Goal: Transaction & Acquisition: Purchase product/service

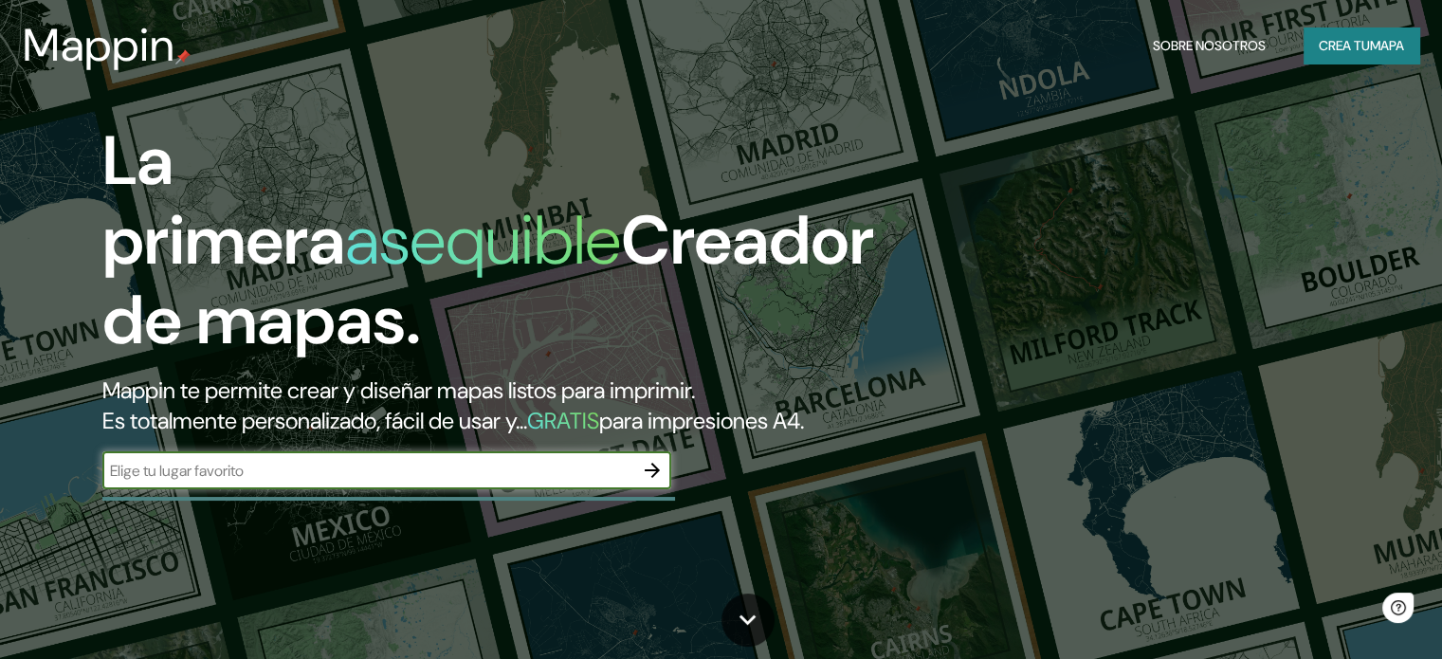
click at [1336, 48] on font "Crea tu" at bounding box center [1343, 45] width 51 height 17
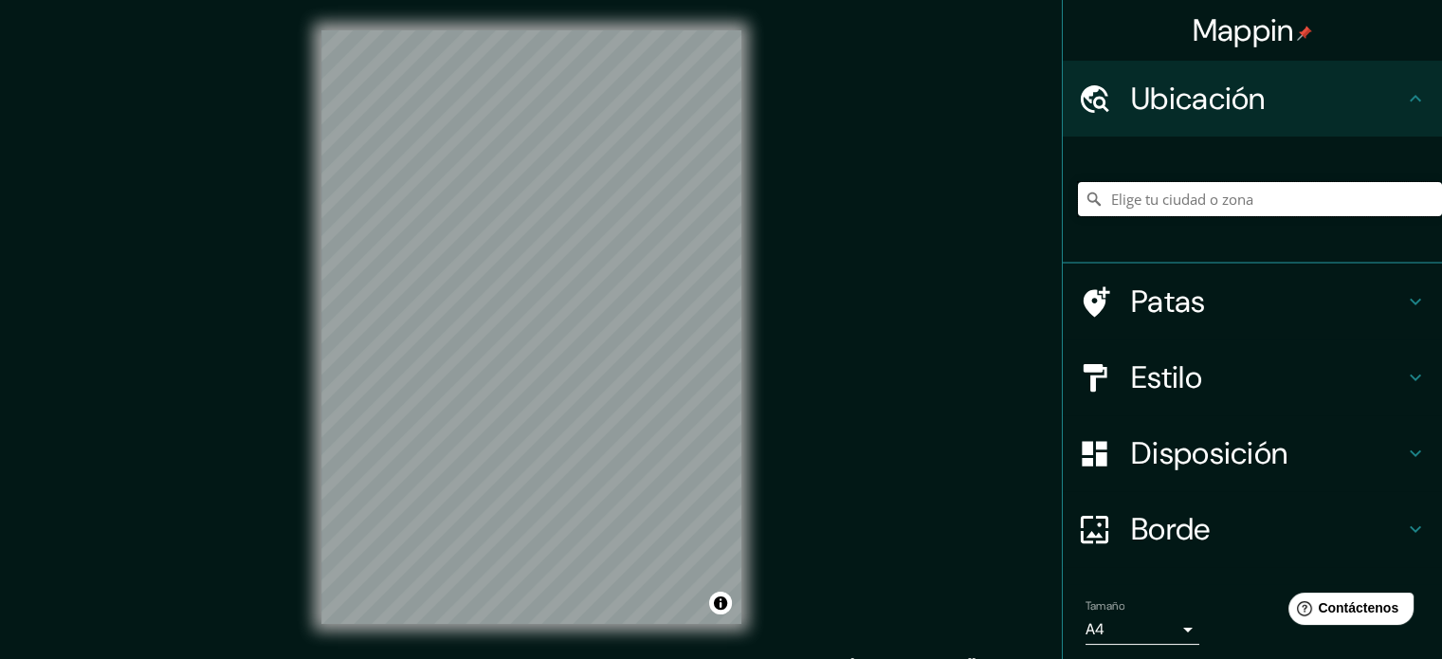
click at [1168, 201] on input "Elige tu ciudad o zona" at bounding box center [1260, 199] width 364 height 34
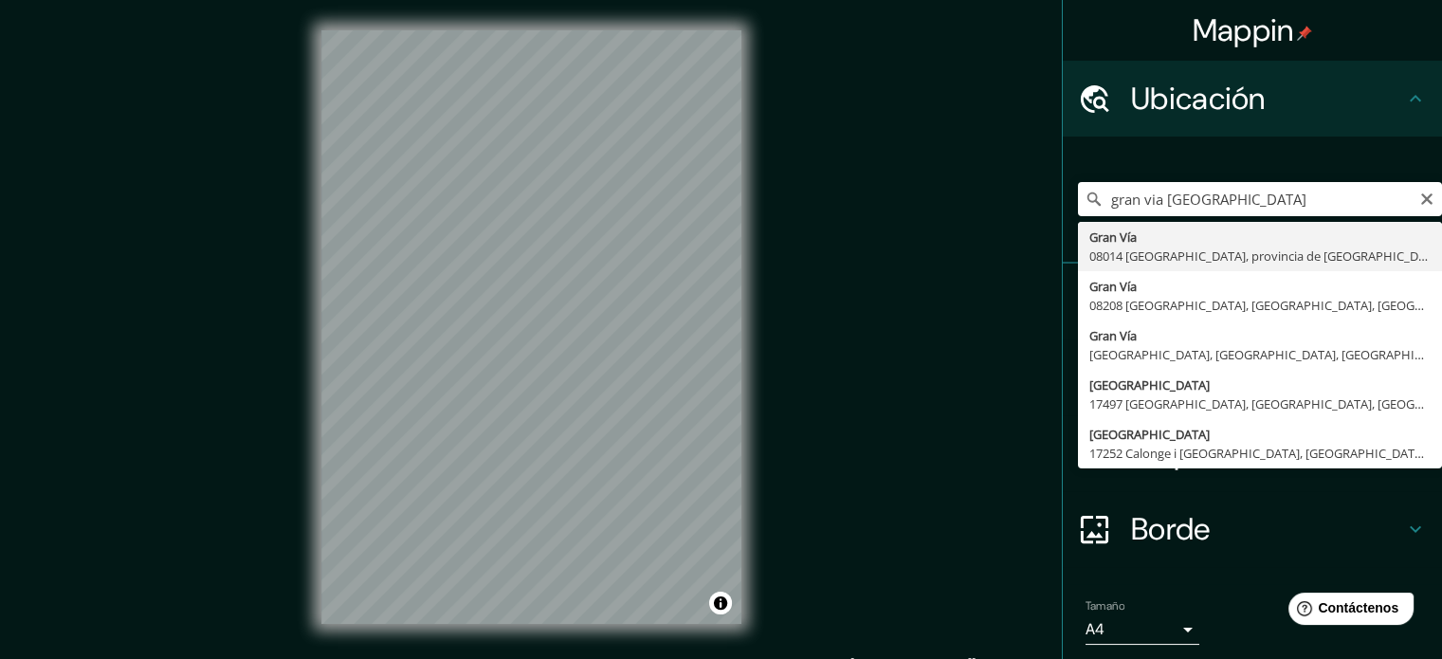
type input "[GEOGRAPHIC_DATA], [GEOGRAPHIC_DATA]"
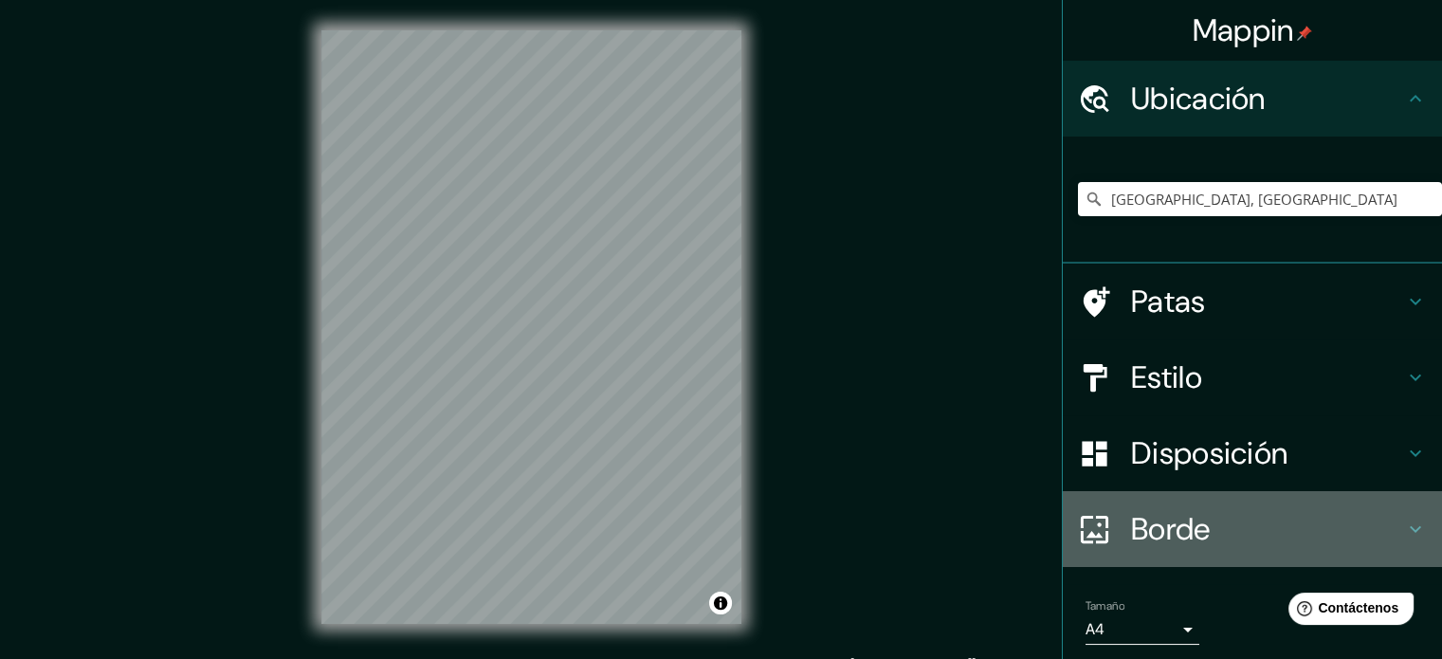
click at [1204, 508] on div "Borde" at bounding box center [1251, 529] width 379 height 76
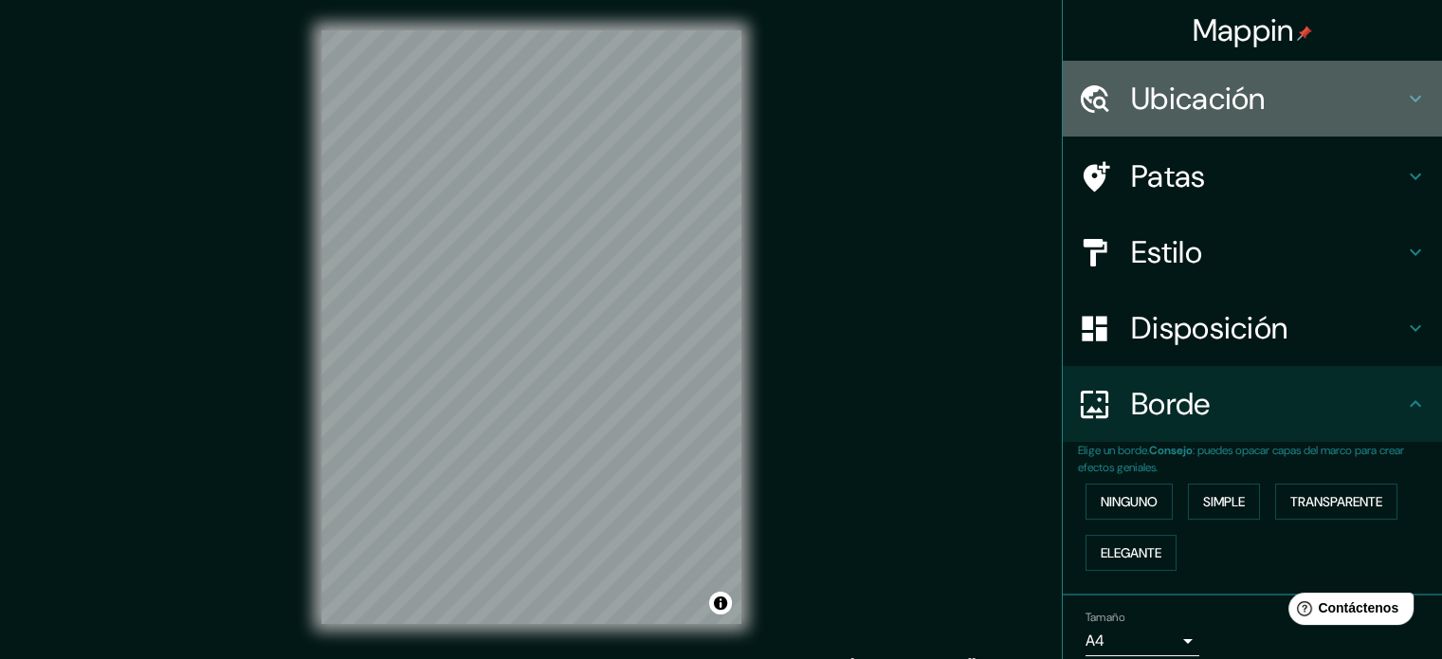
click at [1226, 94] on font "Ubicación" at bounding box center [1198, 99] width 135 height 40
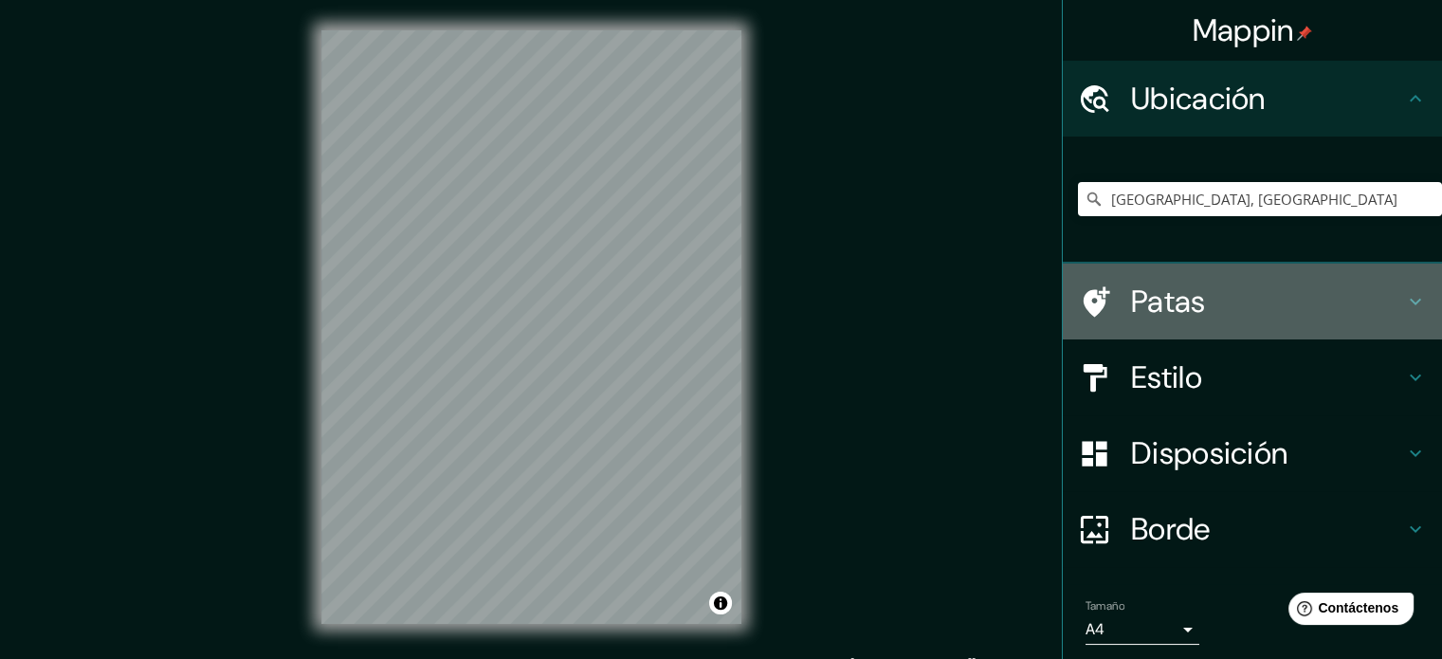
click at [1191, 321] on div "Patas" at bounding box center [1251, 301] width 379 height 76
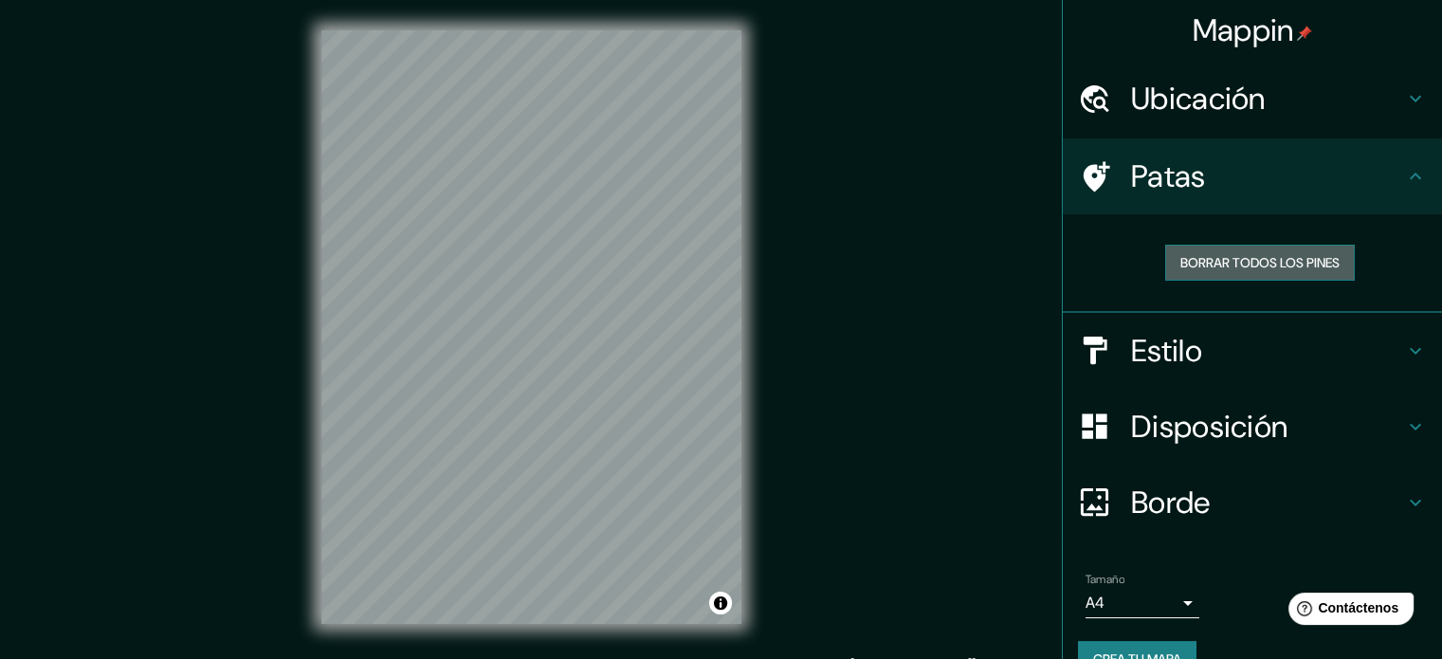
click at [1209, 258] on font "Borrar todos los pines" at bounding box center [1259, 262] width 159 height 17
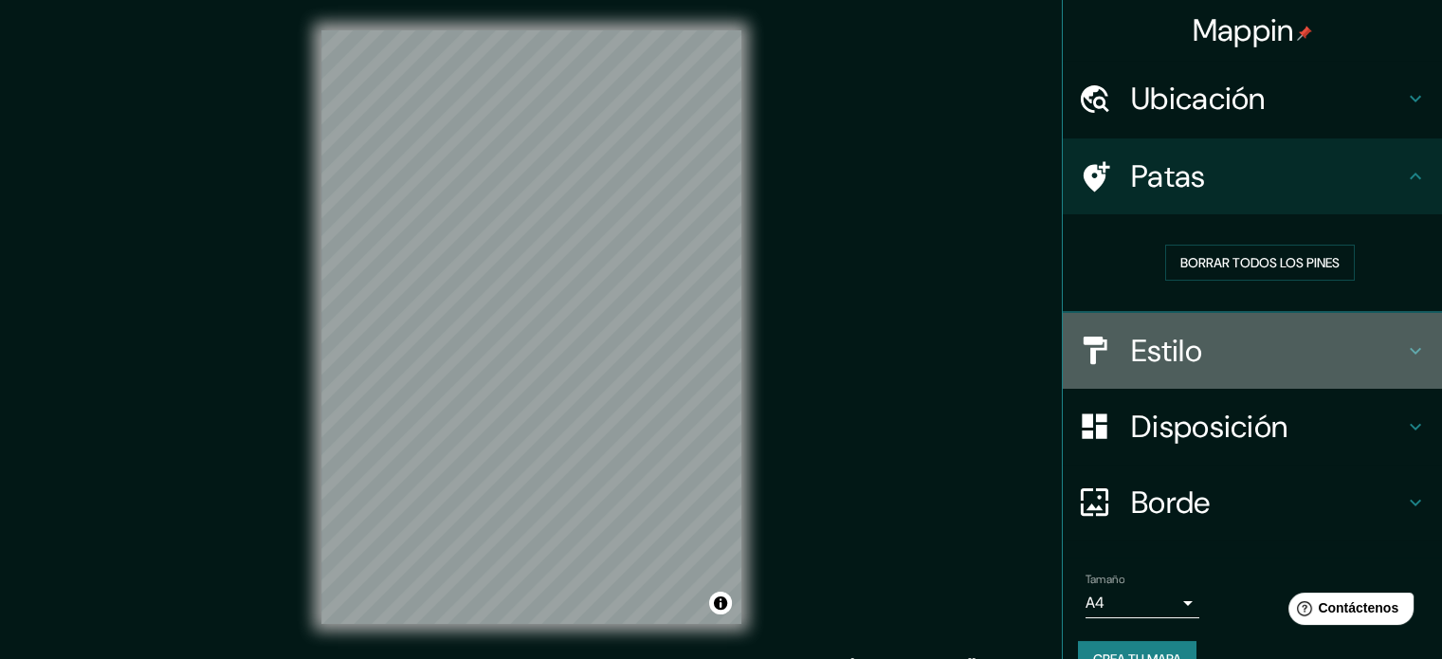
click at [1220, 329] on div "Estilo" at bounding box center [1251, 351] width 379 height 76
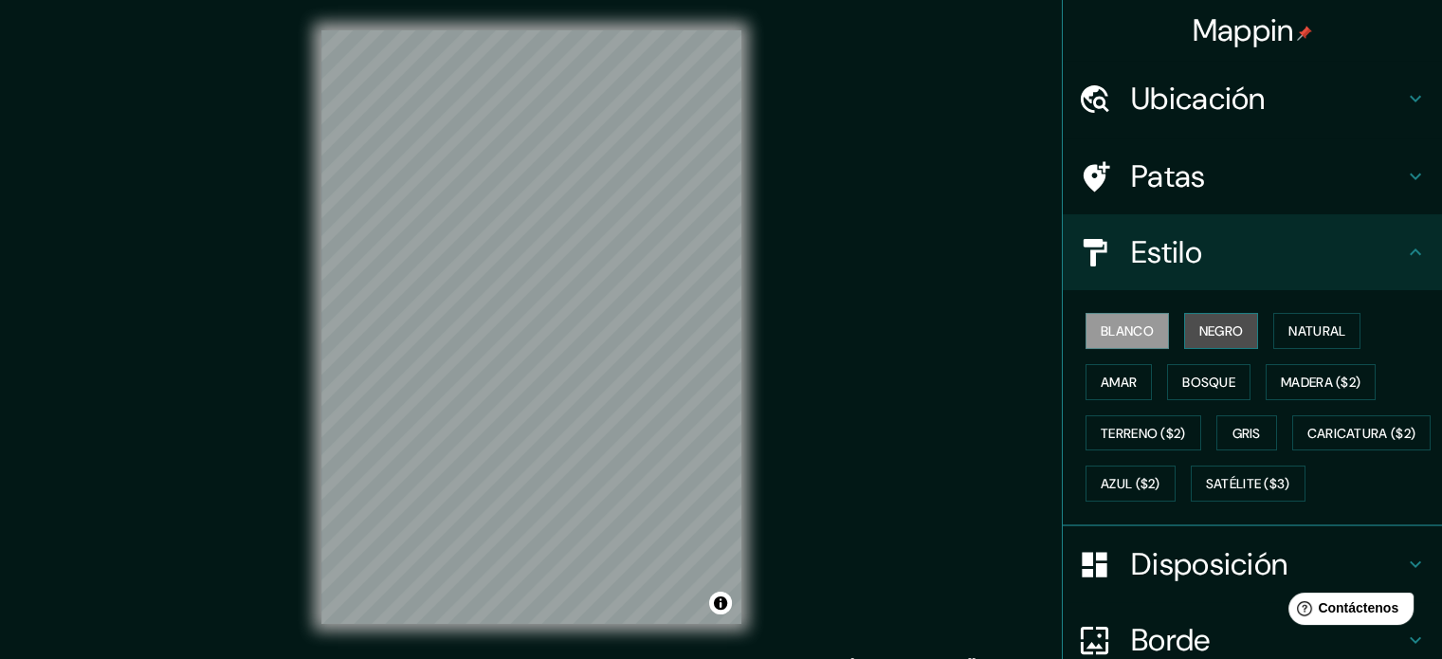
click at [1215, 315] on button "Negro" at bounding box center [1221, 331] width 75 height 36
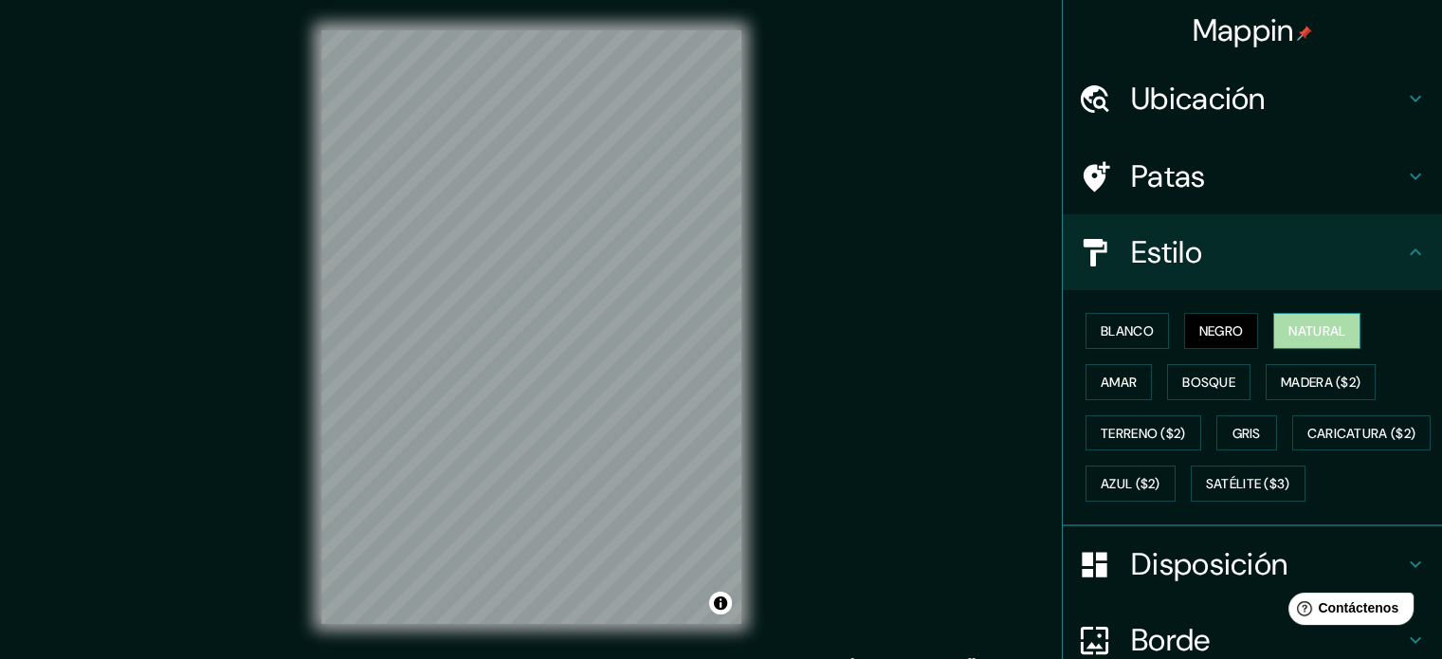
click at [1275, 325] on button "Natural" at bounding box center [1316, 331] width 87 height 36
click at [1128, 375] on button "Amar" at bounding box center [1118, 382] width 66 height 36
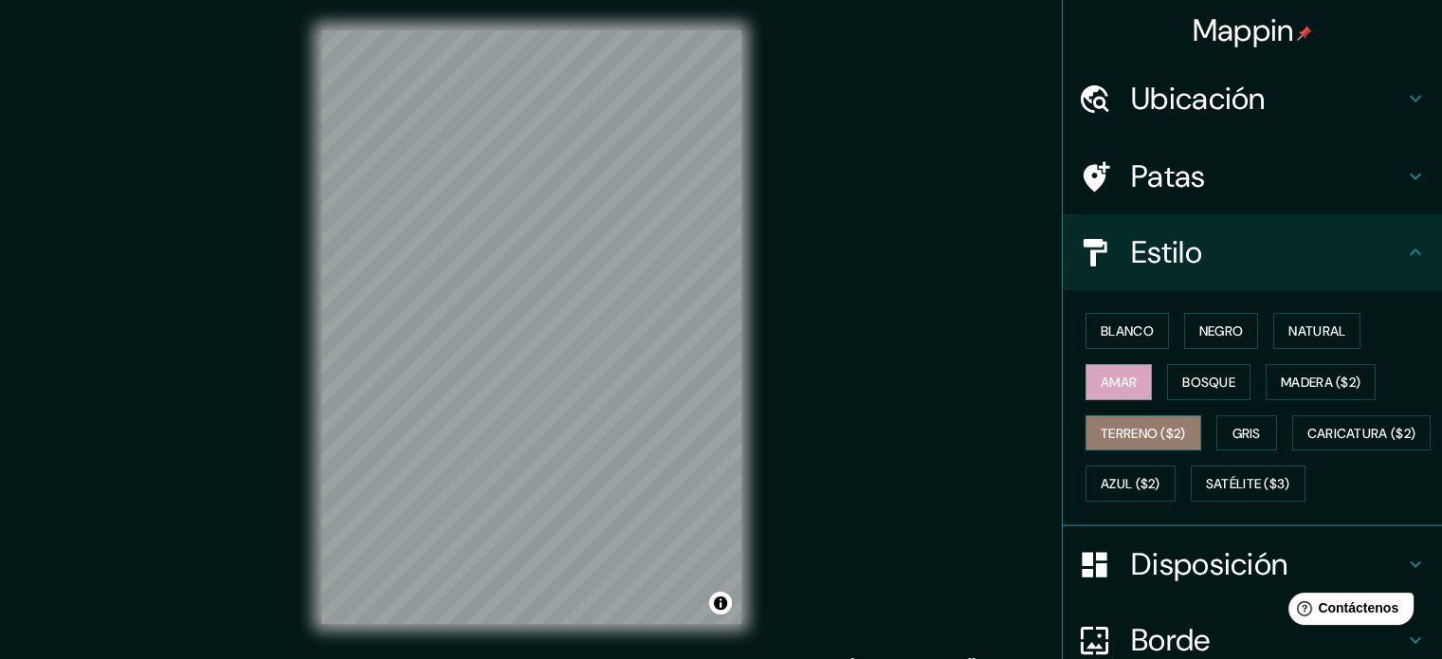
click at [1135, 425] on font "Terreno ($2)" at bounding box center [1142, 433] width 85 height 17
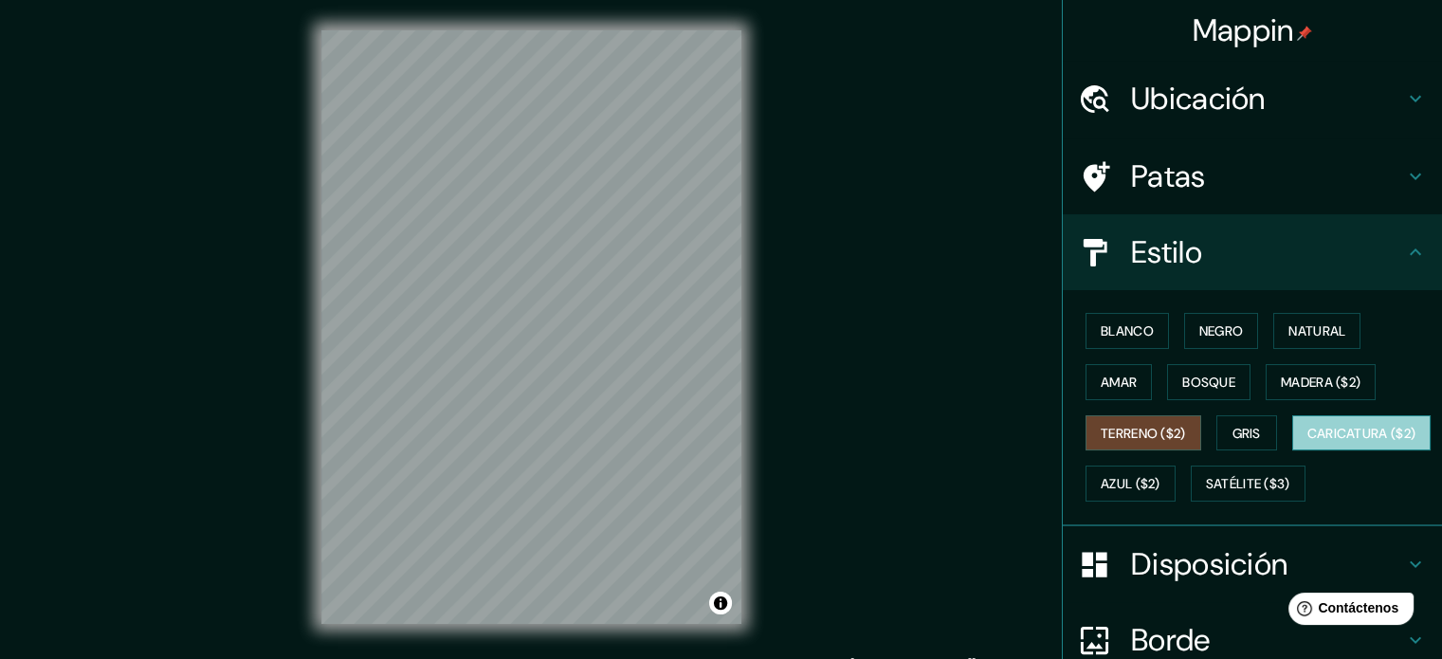
click at [1307, 442] on font "Caricatura ($2)" at bounding box center [1361, 433] width 109 height 17
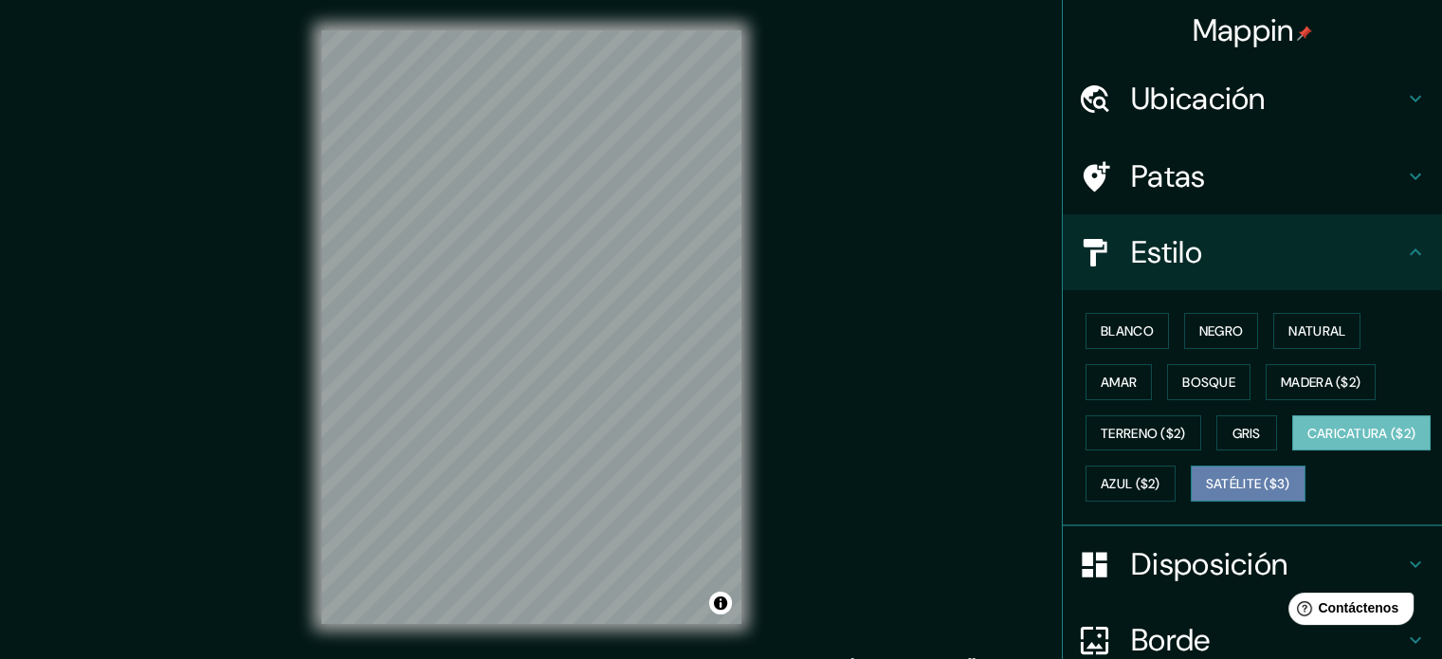
click at [1206, 493] on font "Satélite ($3)" at bounding box center [1248, 484] width 84 height 17
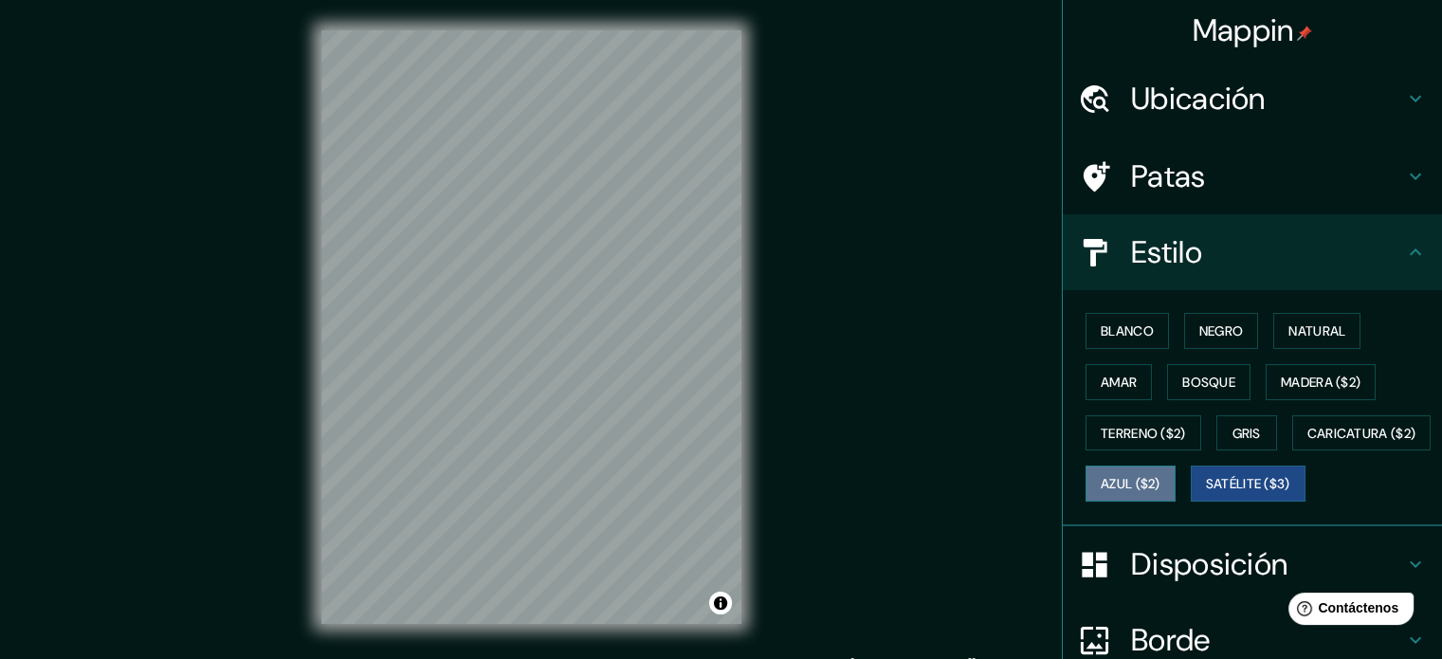
click at [1160, 483] on font "Azul ($2)" at bounding box center [1130, 484] width 60 height 17
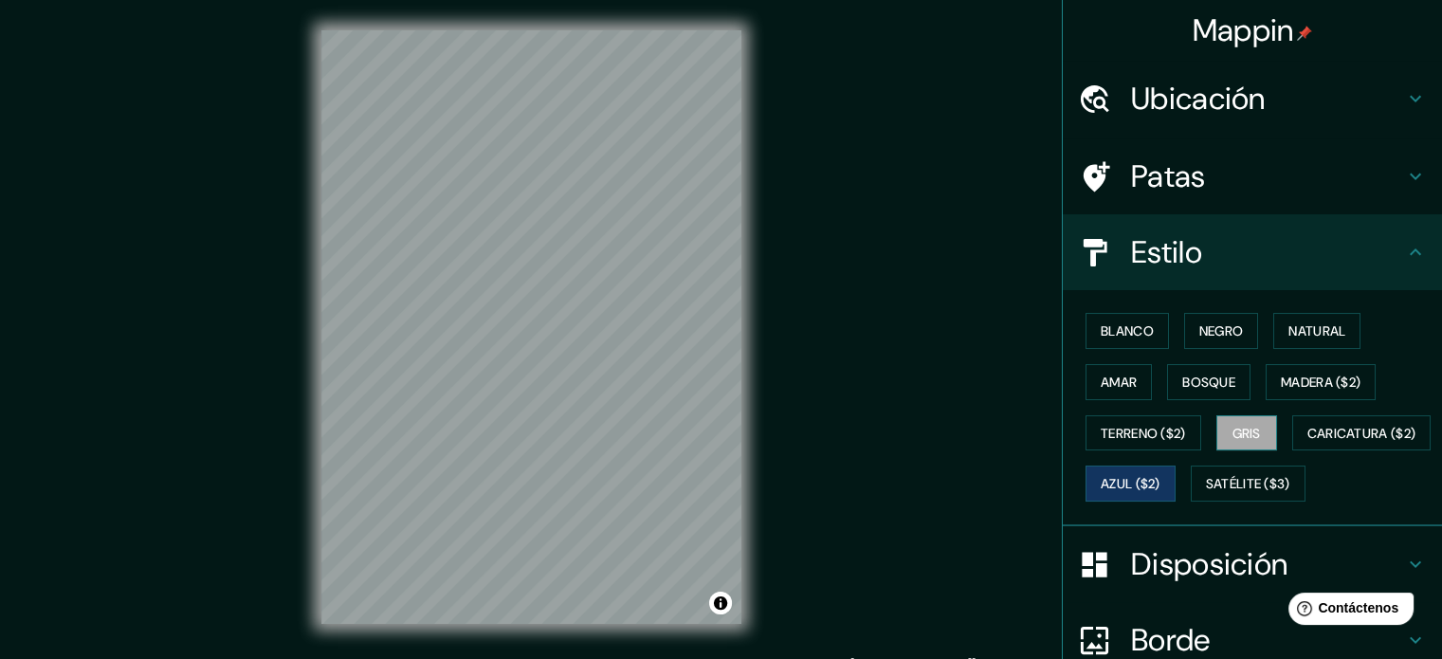
click at [1244, 440] on font "Gris" at bounding box center [1246, 433] width 28 height 25
click at [1210, 378] on font "Bosque" at bounding box center [1208, 381] width 53 height 17
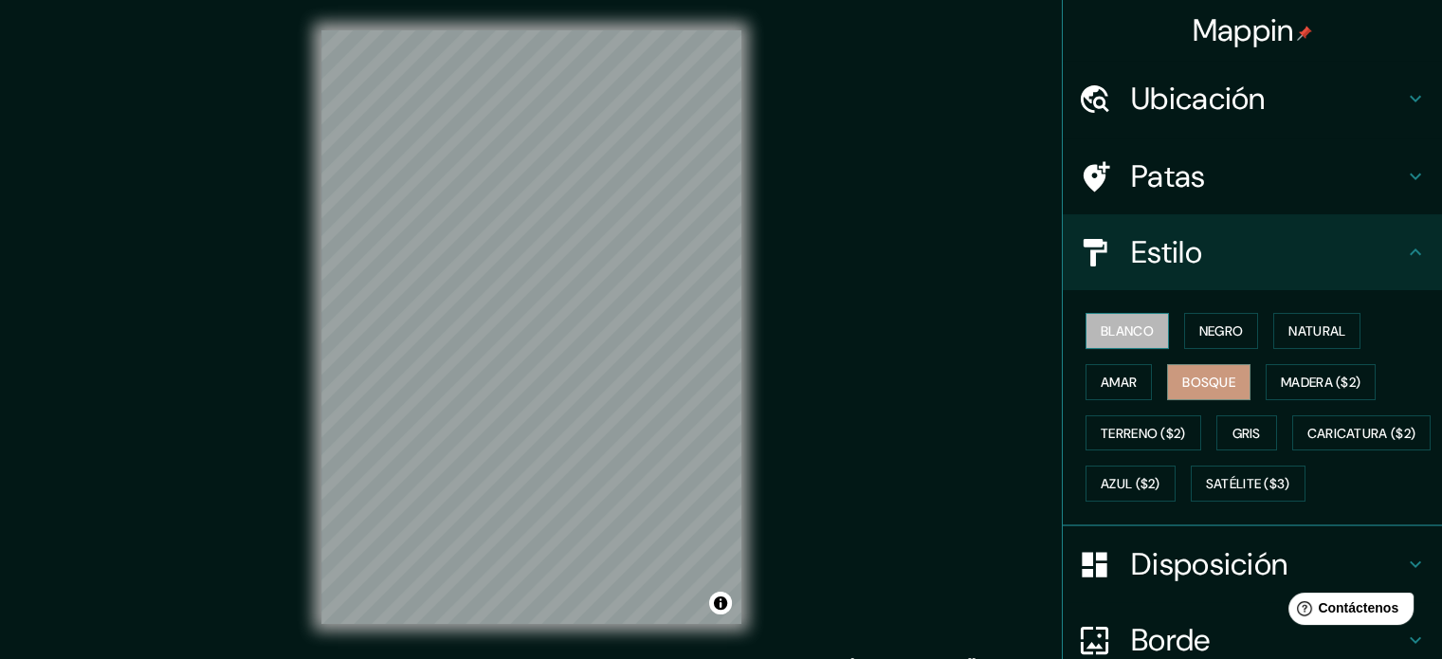
click at [1137, 324] on font "Blanco" at bounding box center [1126, 330] width 53 height 17
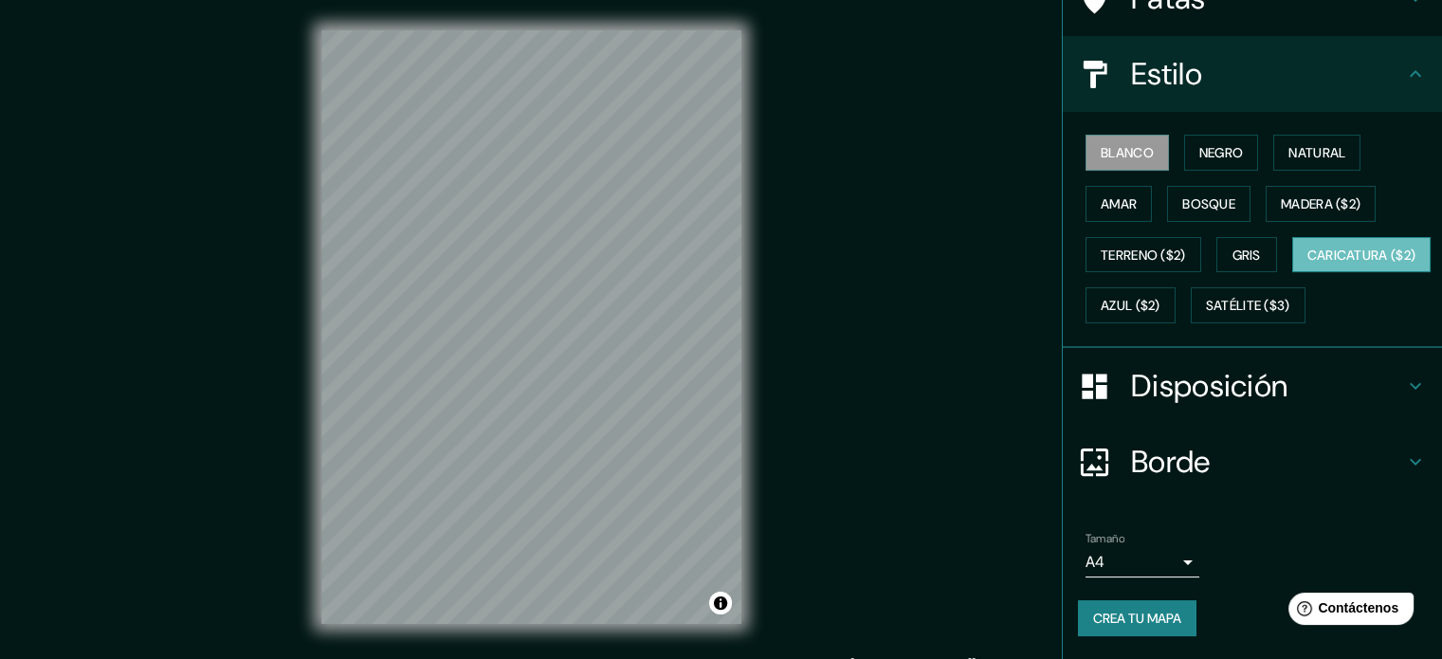
scroll to position [201, 0]
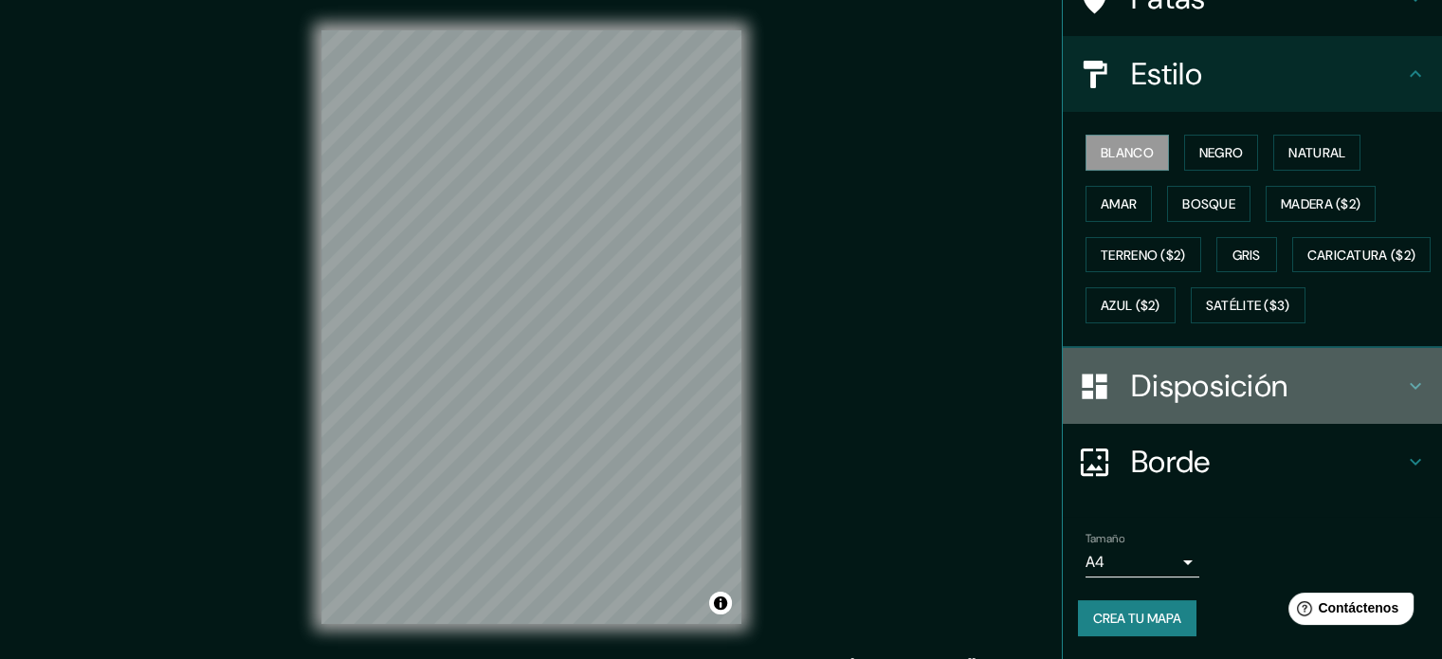
click at [1168, 406] on font "Disposición" at bounding box center [1209, 386] width 156 height 40
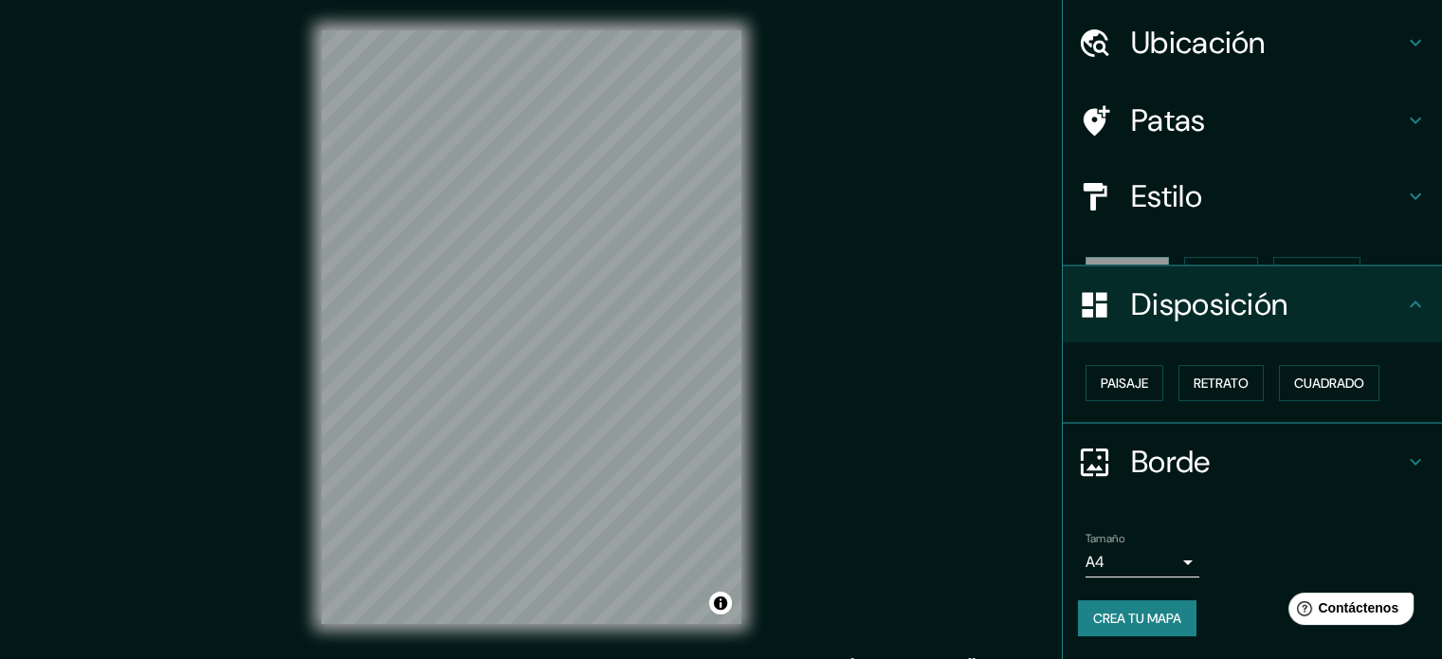
scroll to position [23, 0]
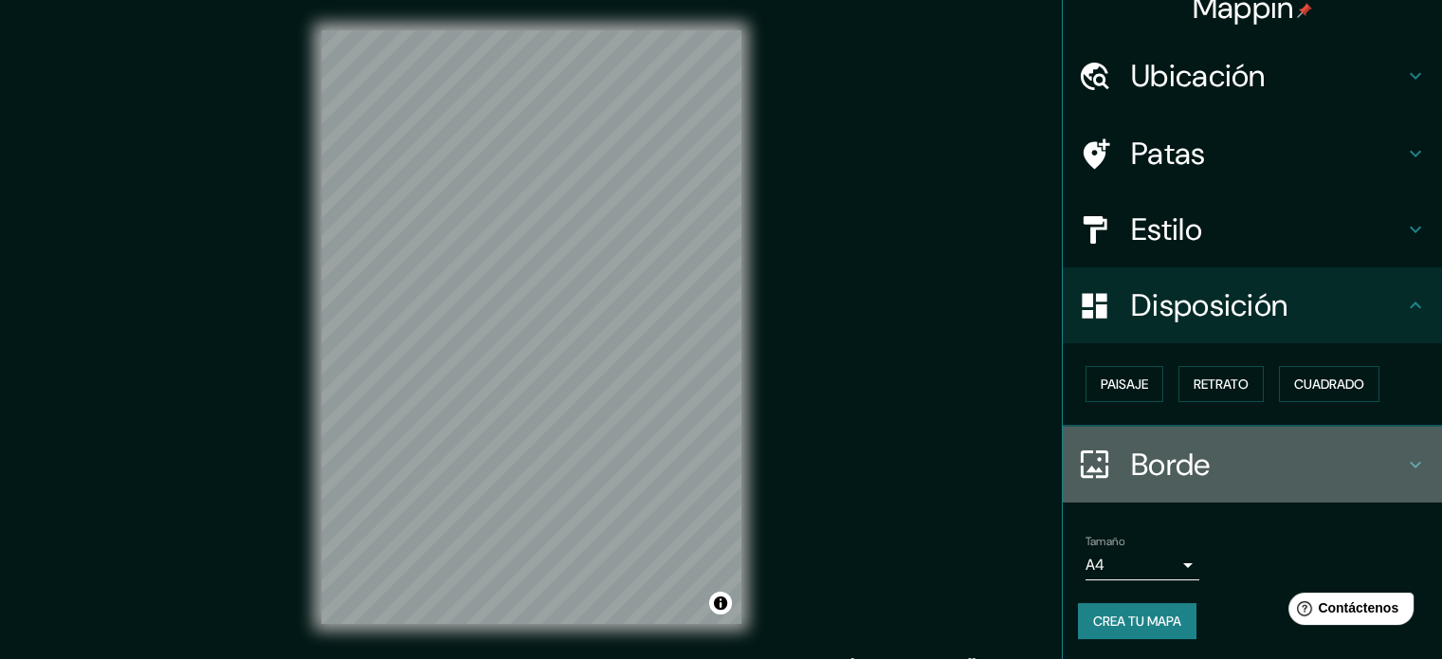
click at [1111, 470] on div at bounding box center [1104, 463] width 53 height 33
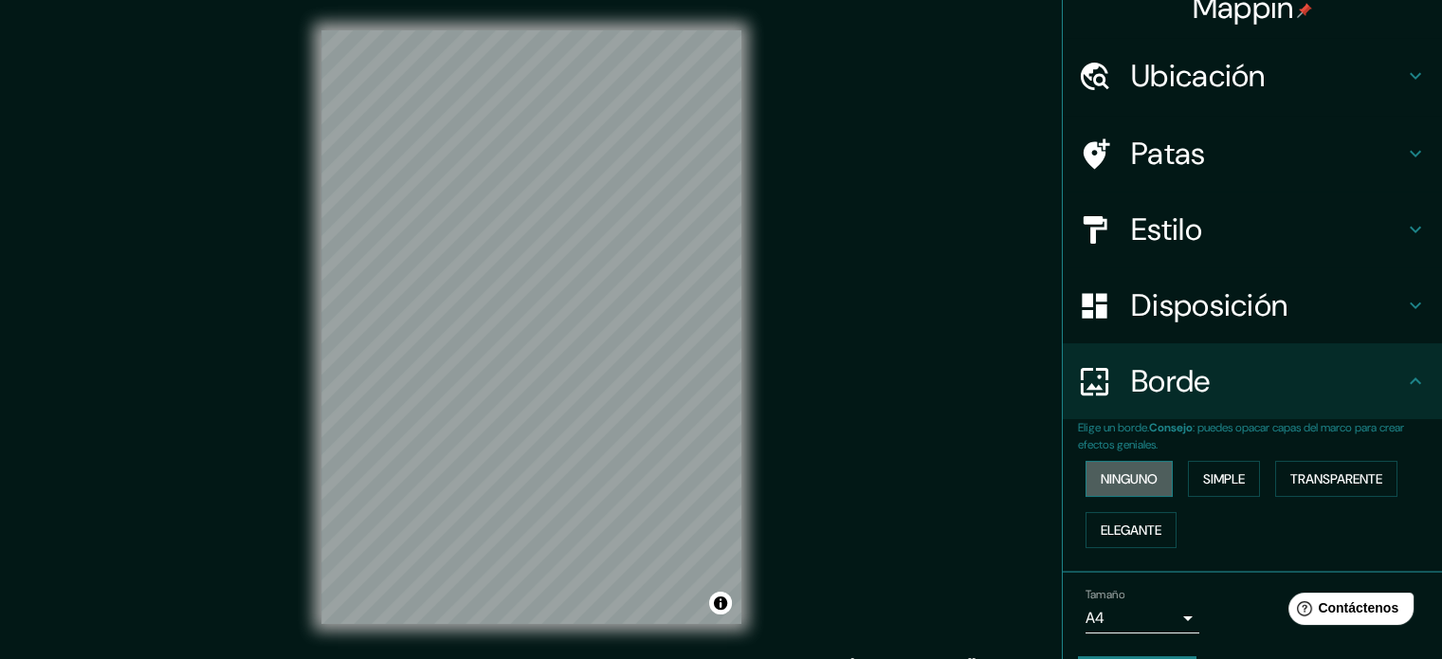
click at [1137, 483] on font "Ninguno" at bounding box center [1128, 478] width 57 height 17
click at [1203, 484] on font "Simple" at bounding box center [1224, 478] width 42 height 17
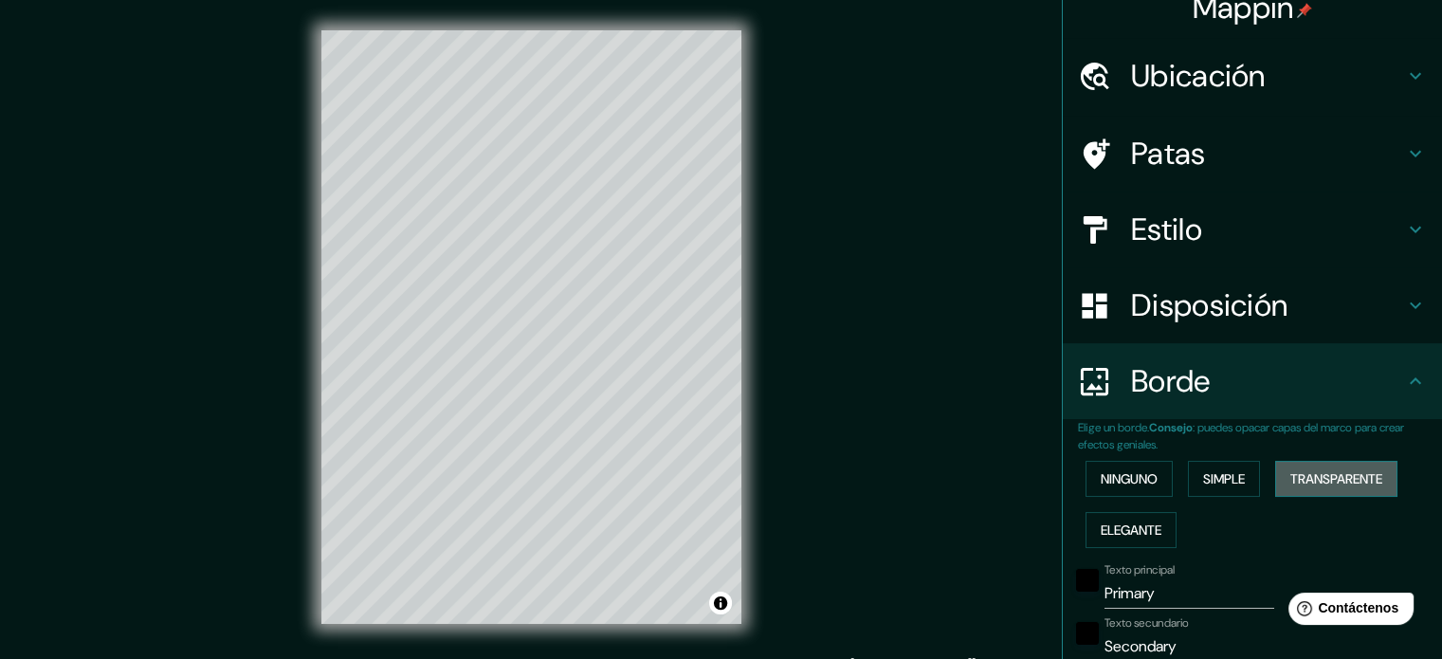
click at [1323, 488] on font "Transparente" at bounding box center [1336, 478] width 92 height 25
click at [1150, 503] on div "Ninguno Simple Transparente Elegante" at bounding box center [1260, 504] width 364 height 102
click at [1148, 488] on button "Ninguno" at bounding box center [1128, 479] width 87 height 36
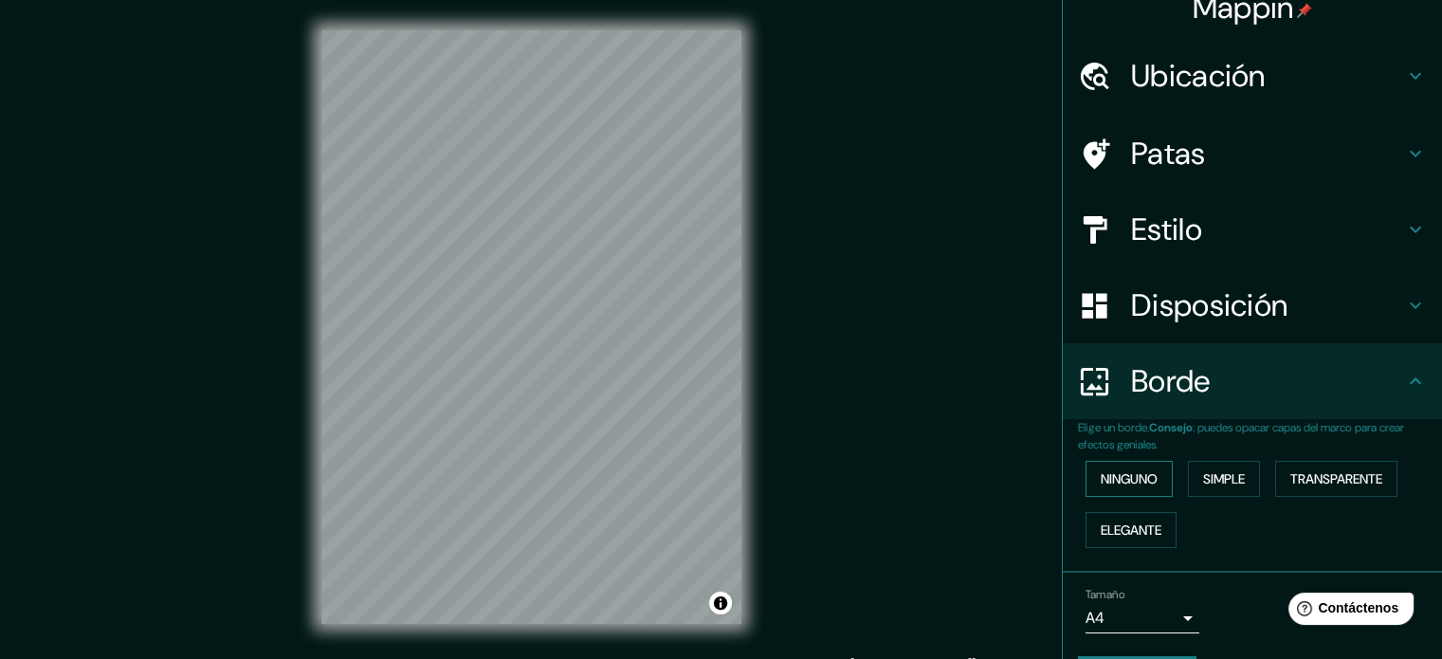
scroll to position [76, 0]
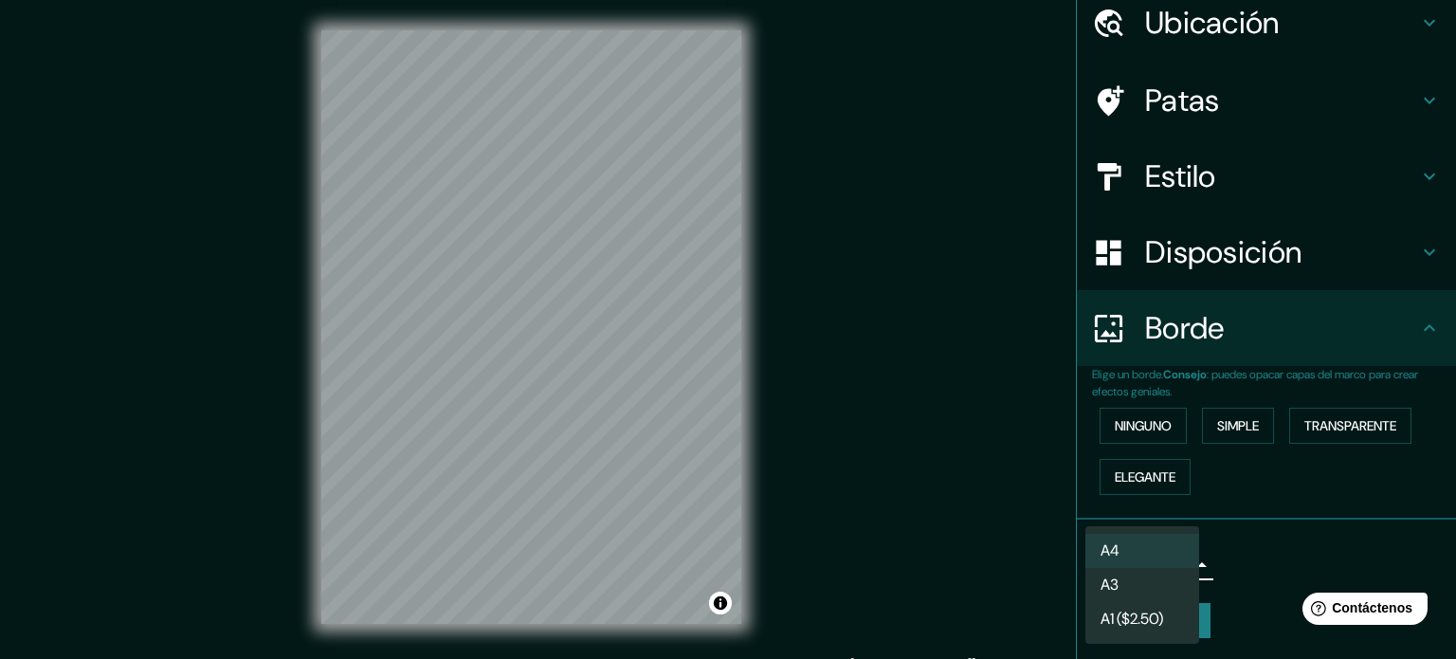
click at [1147, 564] on body "Mappin [GEOGRAPHIC_DATA], [GEOGRAPHIC_DATA] Patas Estilo Disposición Borde Elig…" at bounding box center [728, 329] width 1456 height 659
click at [1135, 587] on li "A3" at bounding box center [1142, 586] width 114 height 35
type input "a4"
